Goal: Information Seeking & Learning: Find specific fact

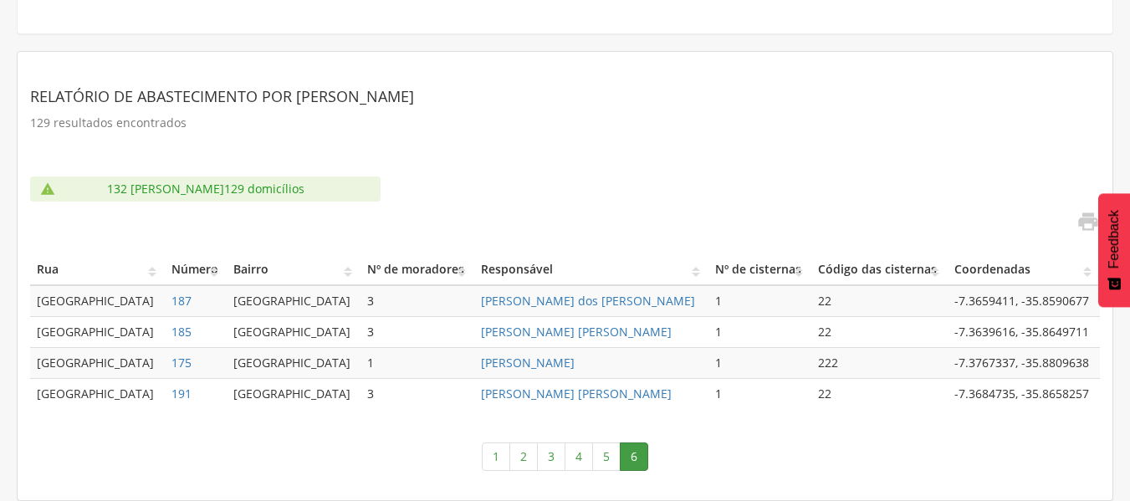
scroll to position [245, 0]
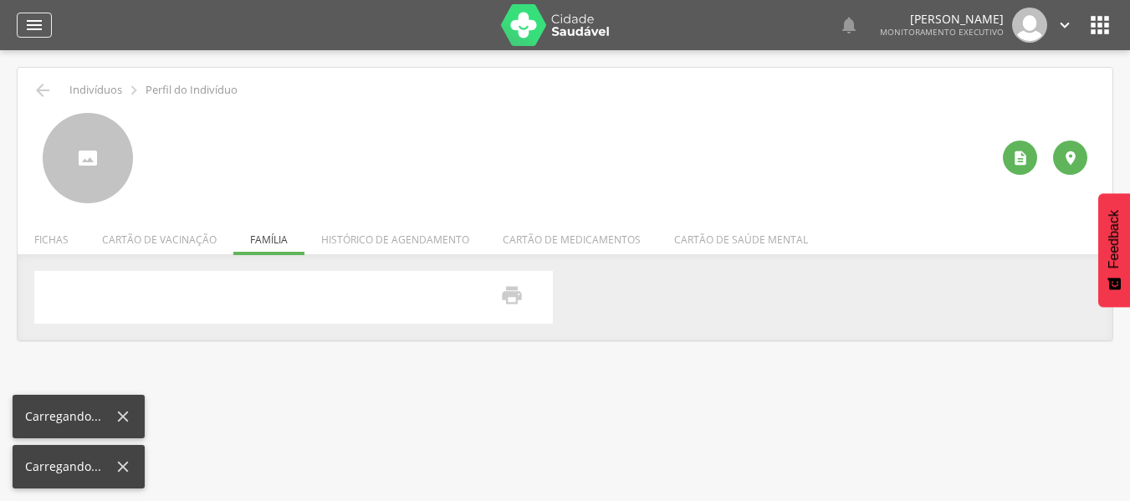
click at [49, 23] on div "" at bounding box center [34, 25] width 35 height 25
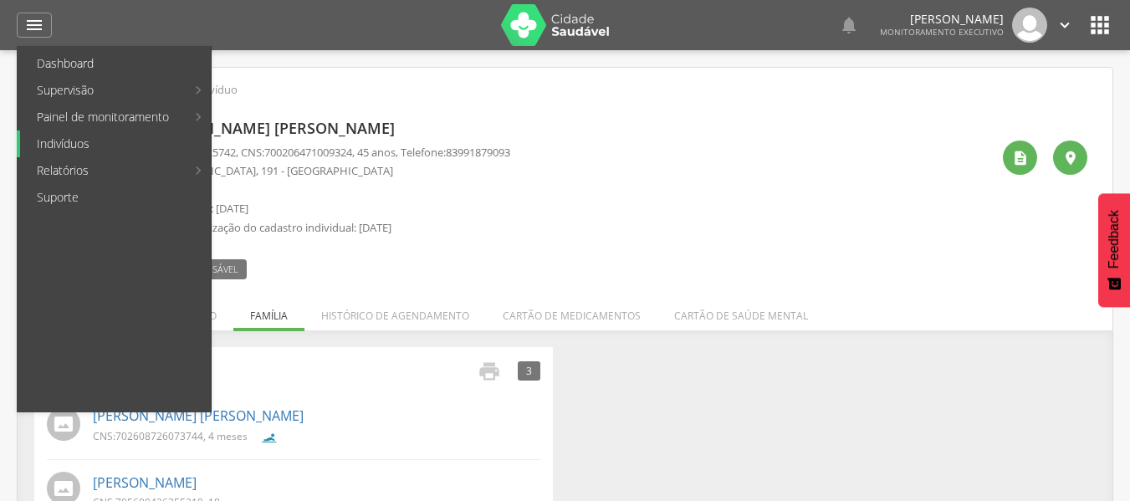
click at [57, 138] on link "Indivíduos" at bounding box center [115, 143] width 191 height 27
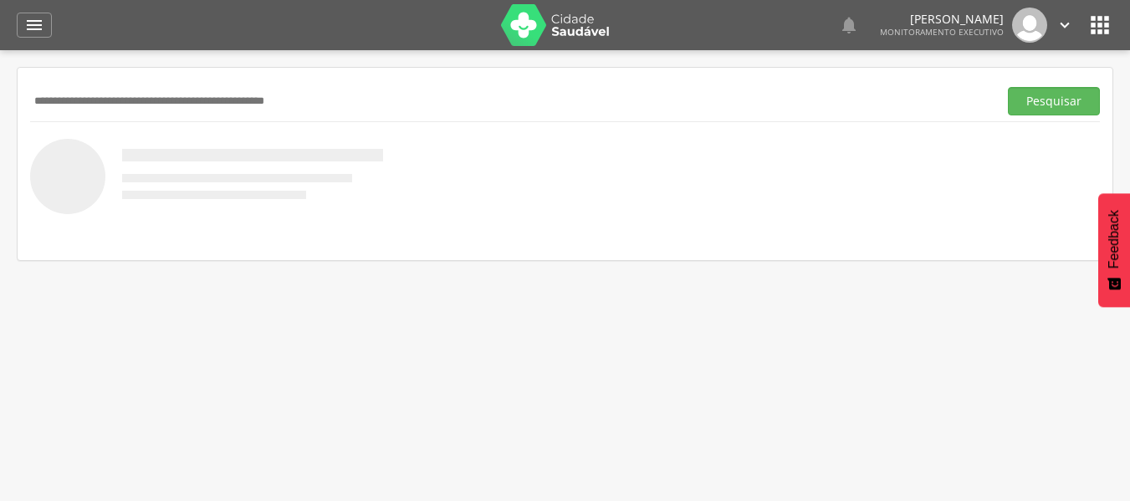
click at [80, 105] on input "text" at bounding box center [510, 101] width 961 height 28
click at [1008, 87] on button "Pesquisar" at bounding box center [1054, 101] width 92 height 28
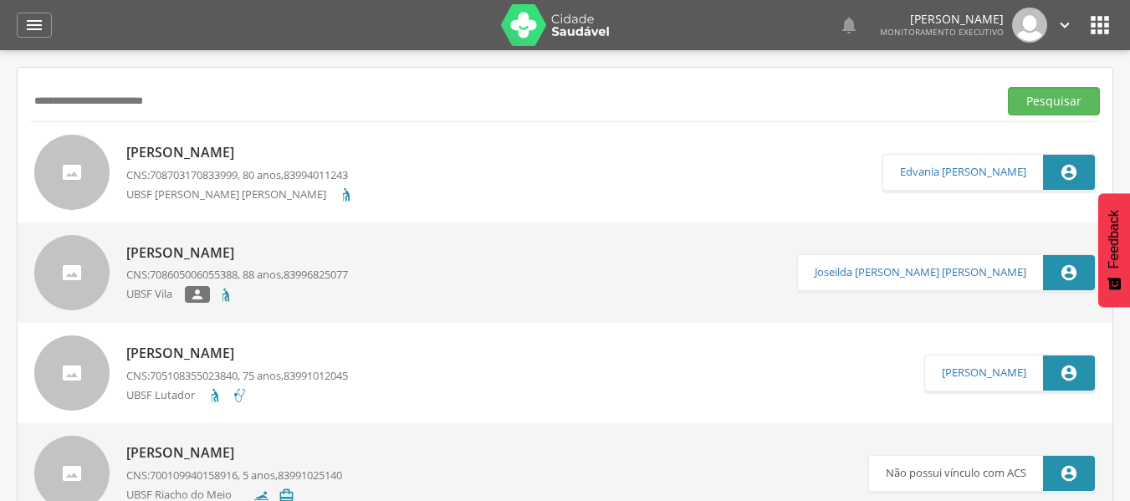
click at [133, 100] on input "**********" at bounding box center [510, 101] width 961 height 28
type input "**********"
click at [1008, 87] on button "Pesquisar" at bounding box center [1054, 101] width 92 height 28
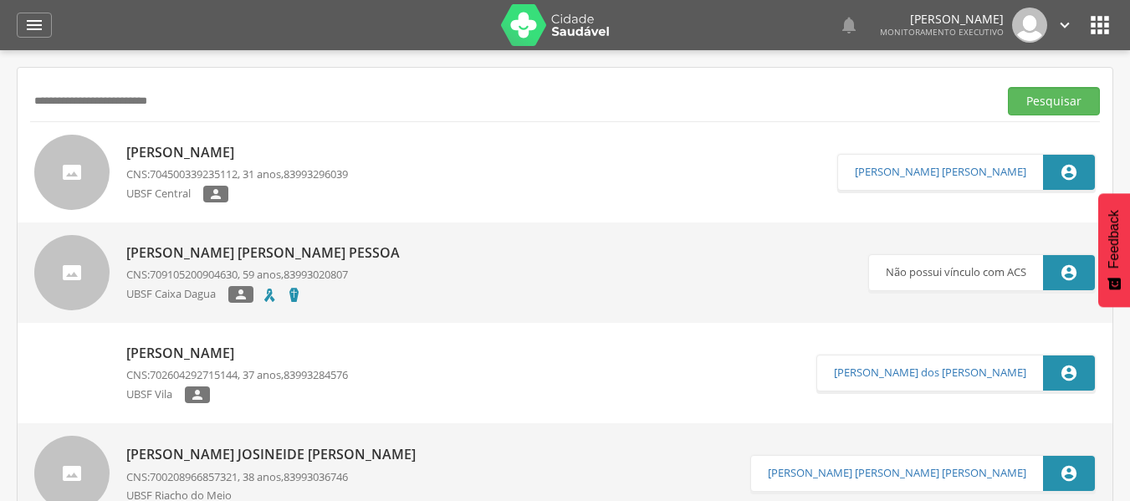
click at [187, 284] on div "[PERSON_NAME] [PERSON_NAME] Pessoa CNS: 709105200904630 , 59 anos, 83993020807 …" at bounding box center [267, 272] width 282 height 69
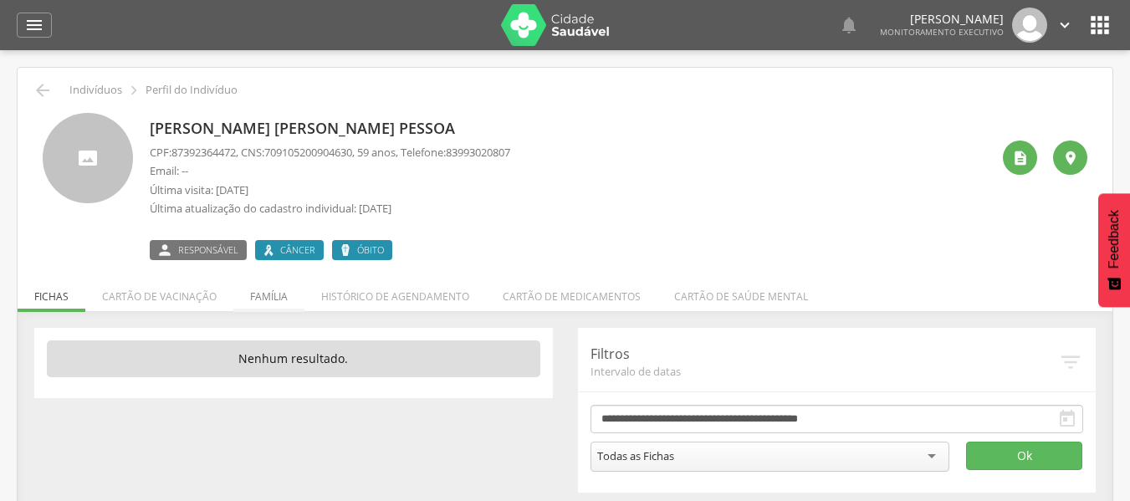
click at [272, 298] on li "Família" at bounding box center [268, 292] width 71 height 39
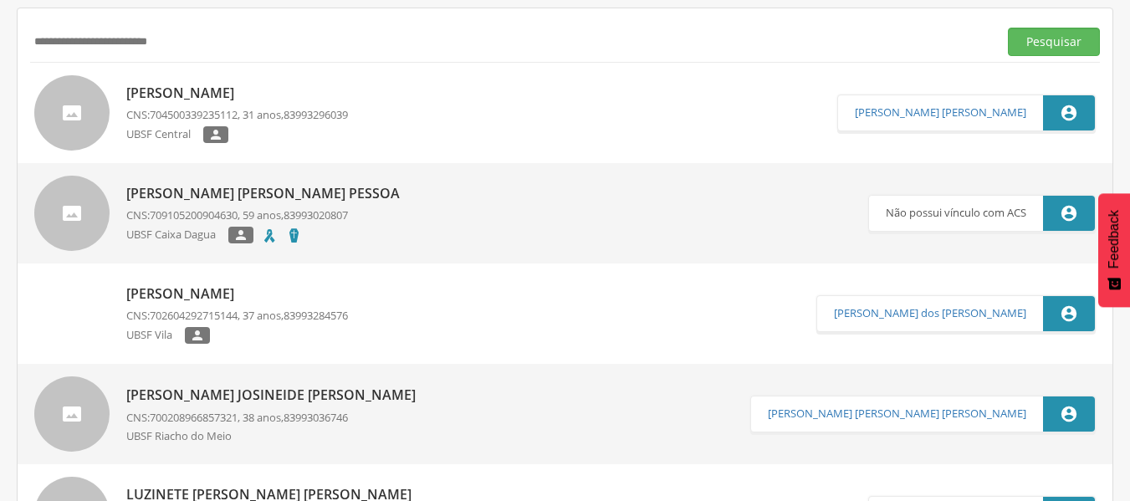
scroll to position [84, 0]
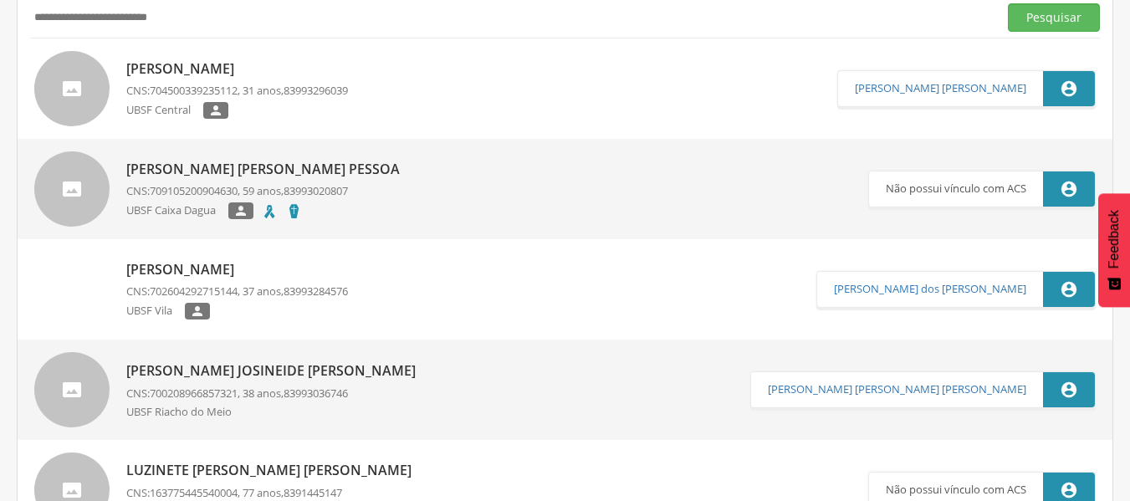
click at [219, 269] on p "[PERSON_NAME]" at bounding box center [237, 269] width 222 height 19
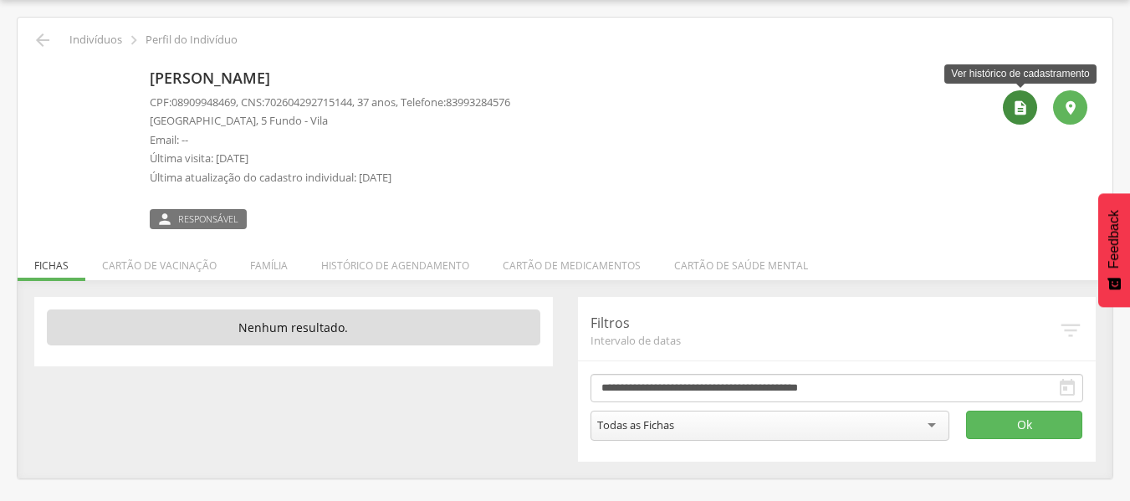
click at [1026, 110] on icon "" at bounding box center [1020, 108] width 17 height 17
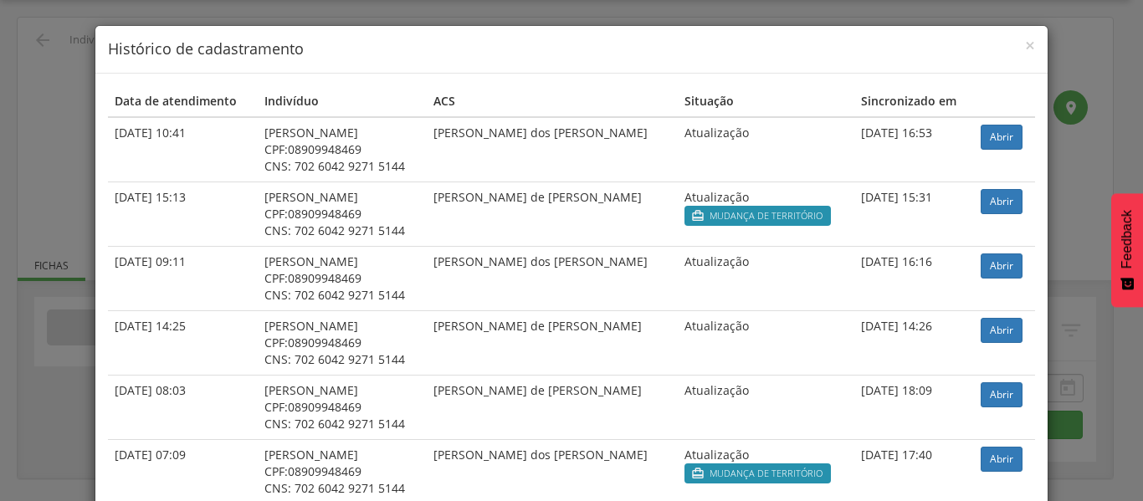
click at [1029, 50] on div "× Histórico de cadastramento" at bounding box center [571, 50] width 952 height 48
click at [1025, 46] on span "×" at bounding box center [1030, 44] width 10 height 23
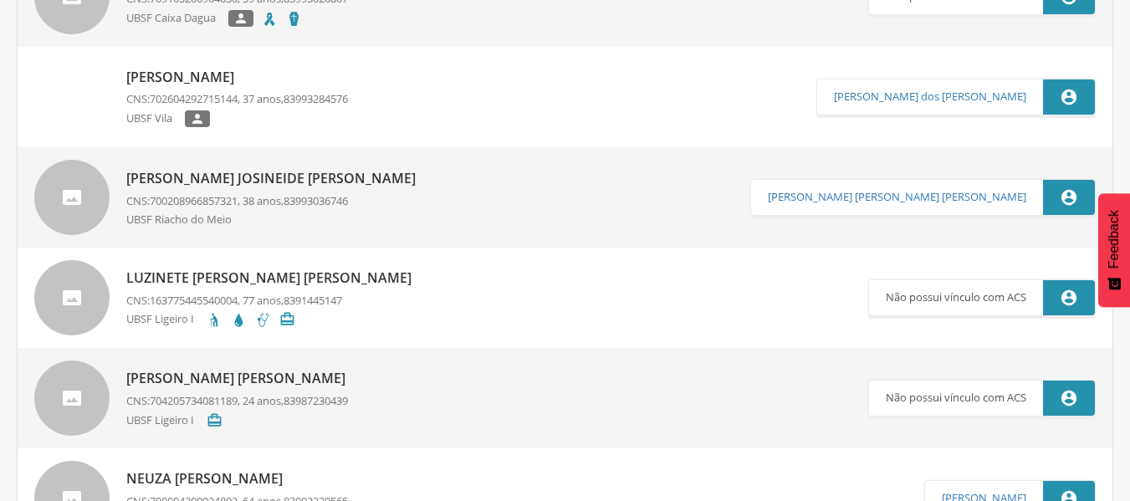
scroll to position [301, 0]
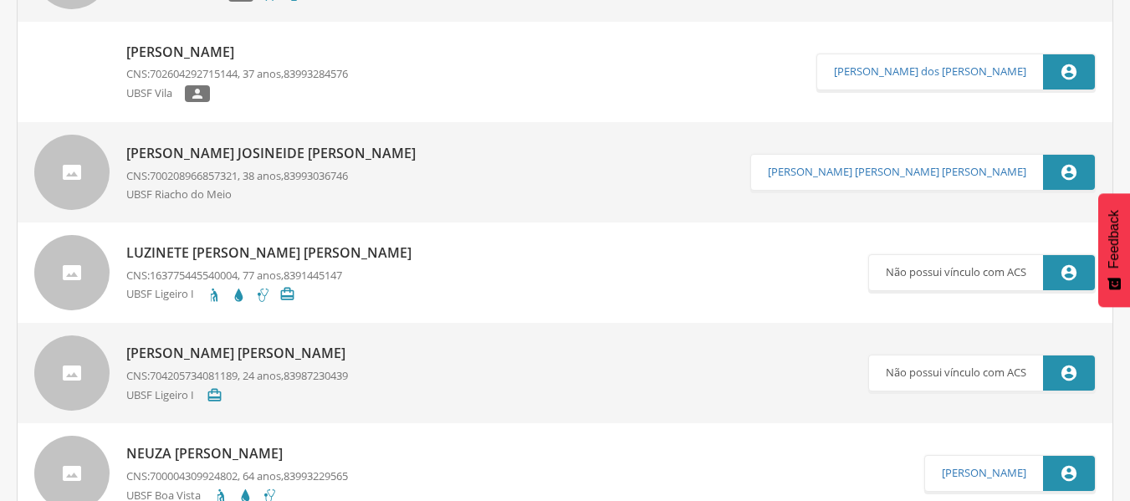
click at [228, 156] on p "[PERSON_NAME] Josineide [PERSON_NAME]" at bounding box center [275, 153] width 298 height 19
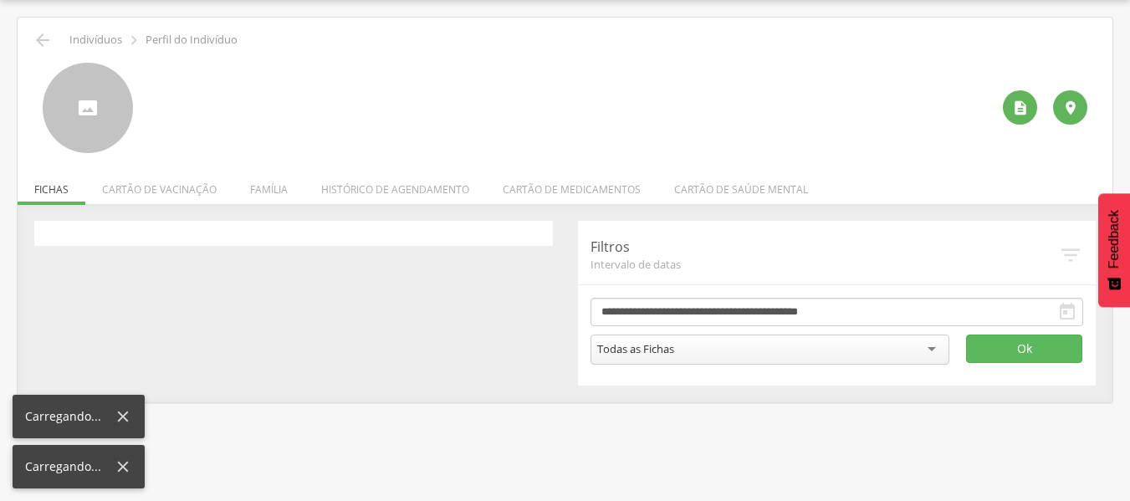
scroll to position [50, 0]
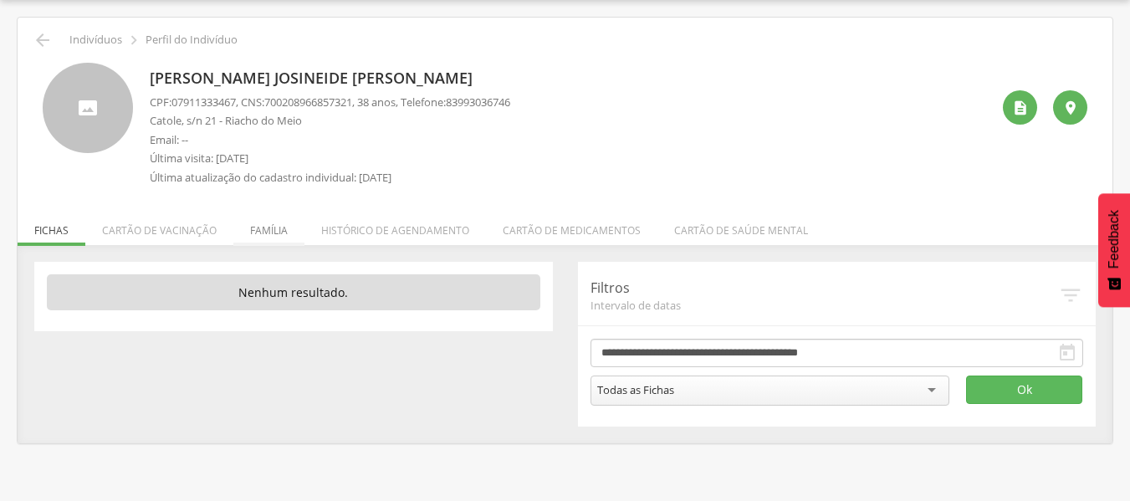
click at [280, 231] on li "Família" at bounding box center [268, 226] width 71 height 39
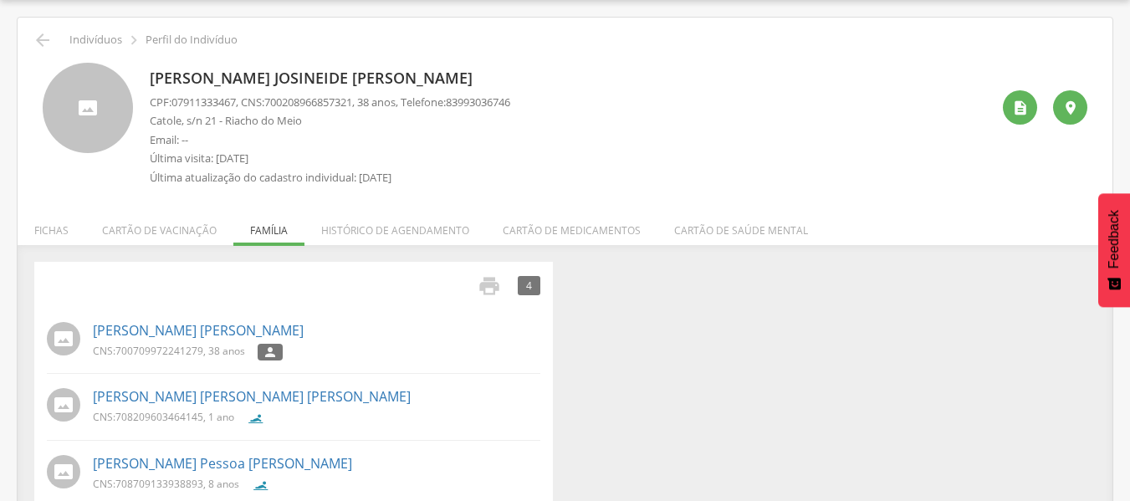
scroll to position [134, 0]
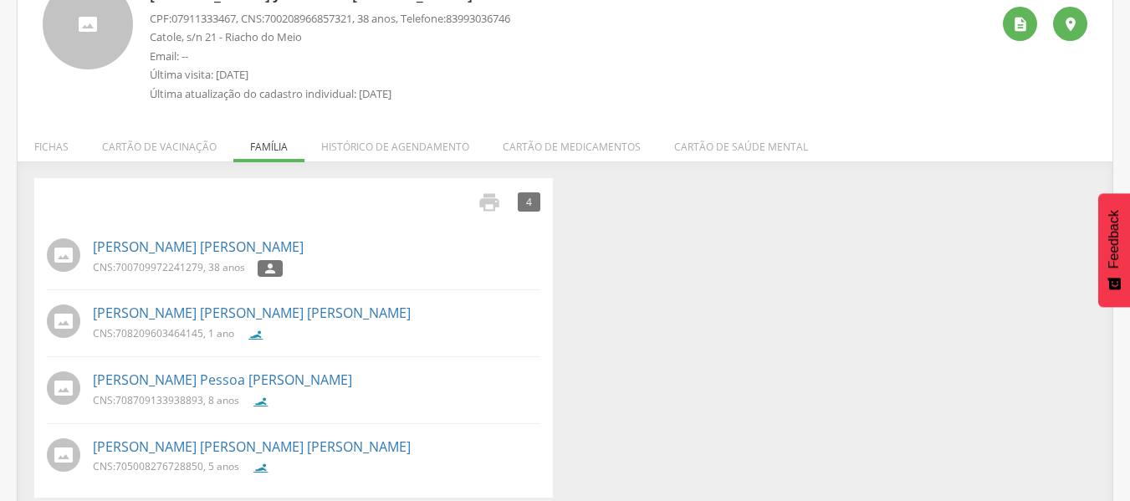
click at [1000, 21] on div " Ver histórico de cadastramento " at bounding box center [1038, 44] width 97 height 131
click at [1013, 23] on icon "" at bounding box center [1020, 24] width 17 height 17
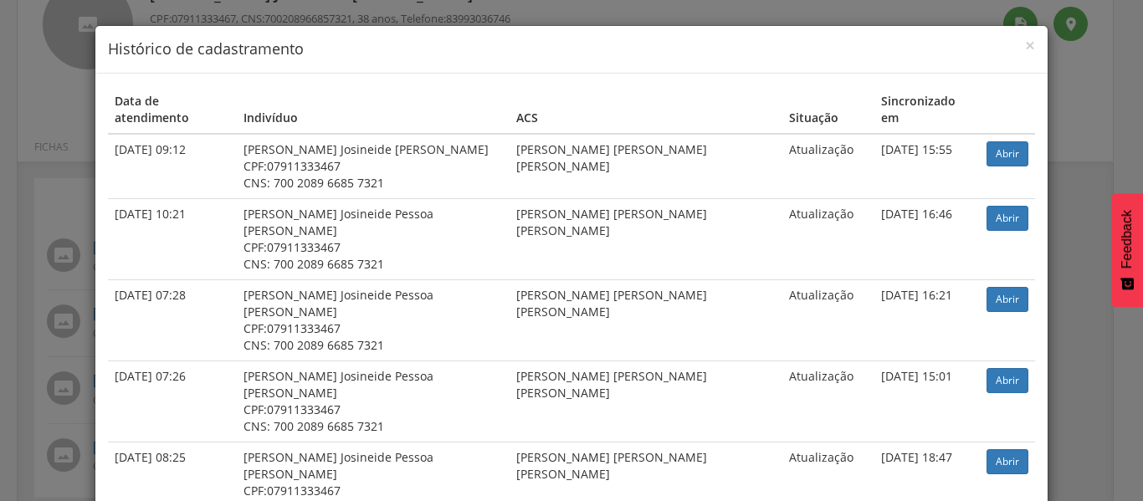
click at [639, 54] on h4 "Histórico de cadastramento" at bounding box center [571, 49] width 927 height 22
click at [1025, 42] on span "×" at bounding box center [1030, 44] width 10 height 23
